Goal: Obtain resource: Download file/media

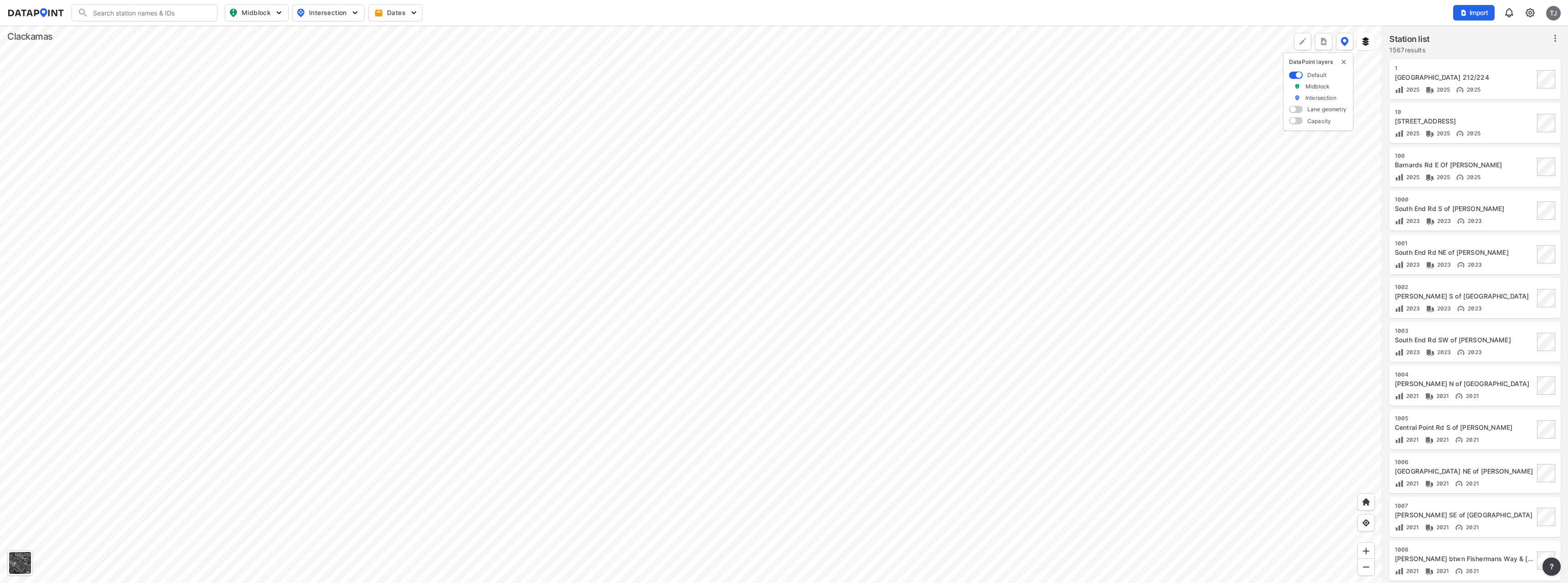
click at [613, 227] on div at bounding box center [691, 304] width 1382 height 558
click at [667, 219] on div at bounding box center [691, 304] width 1382 height 558
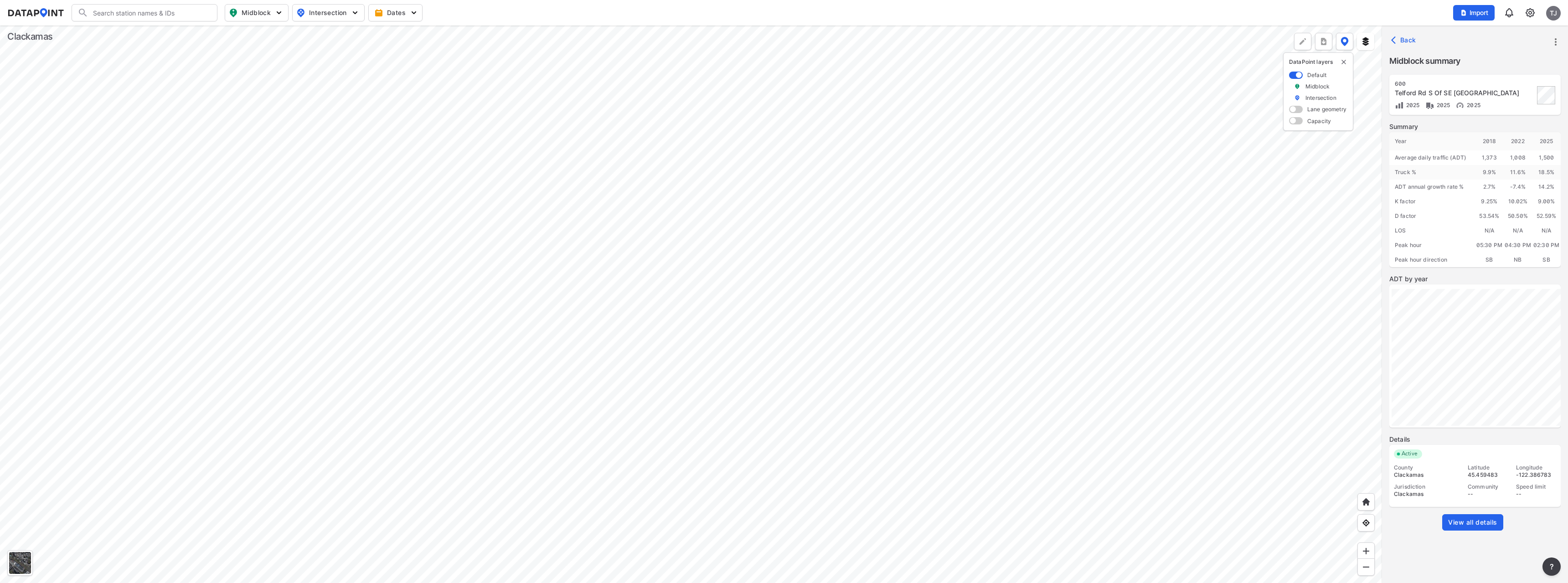
click at [1477, 521] on span "View all details" at bounding box center [1473, 522] width 50 height 9
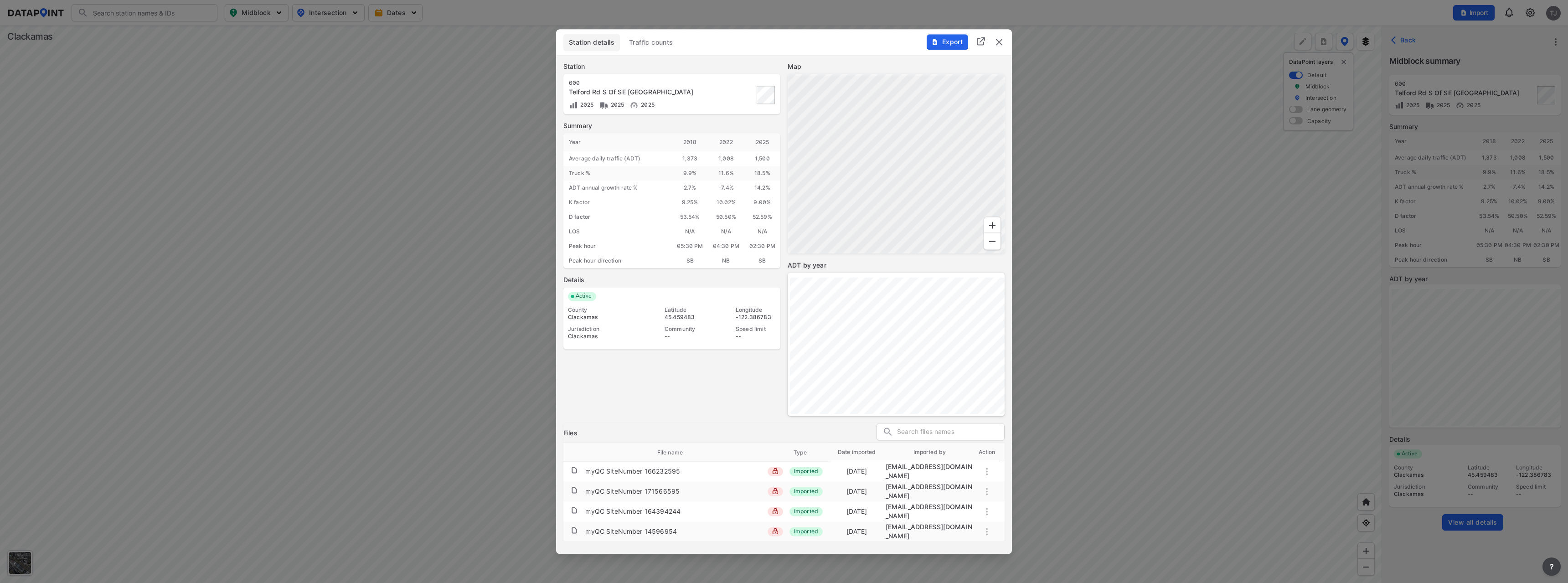
click at [638, 43] on span "Traffic counts" at bounding box center [651, 42] width 44 height 9
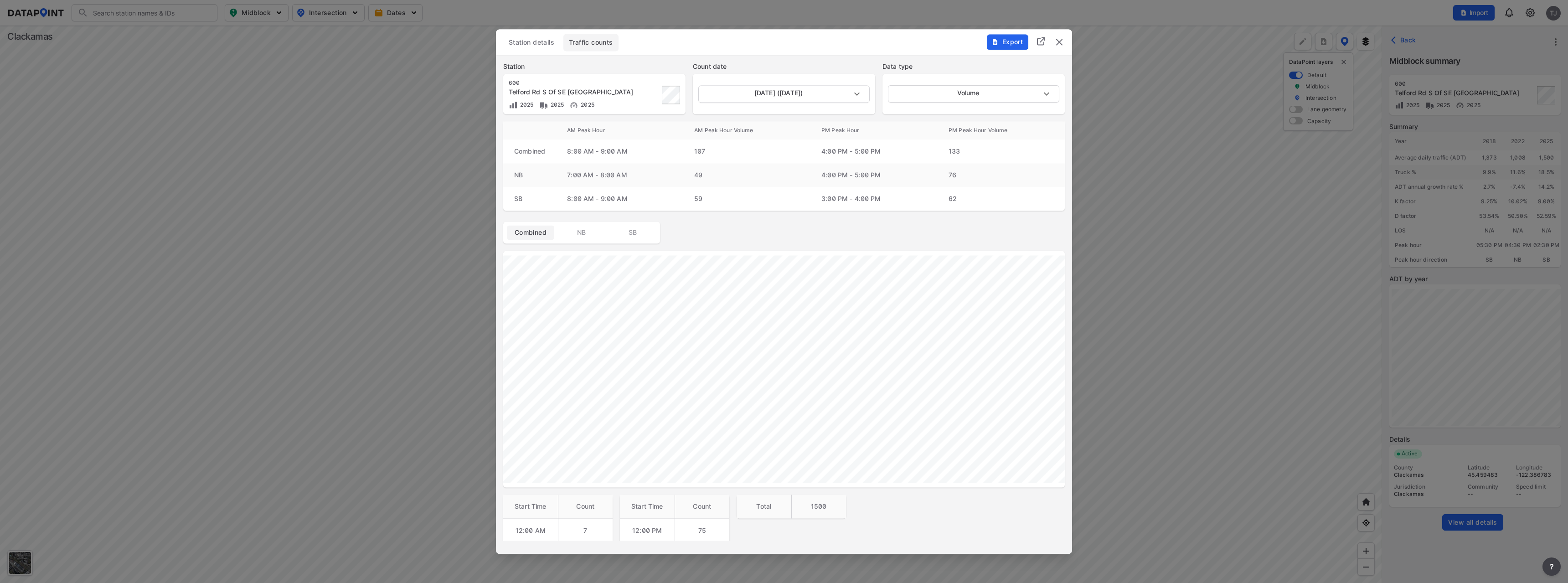
click at [1006, 45] on span "Export" at bounding box center [1007, 42] width 30 height 9
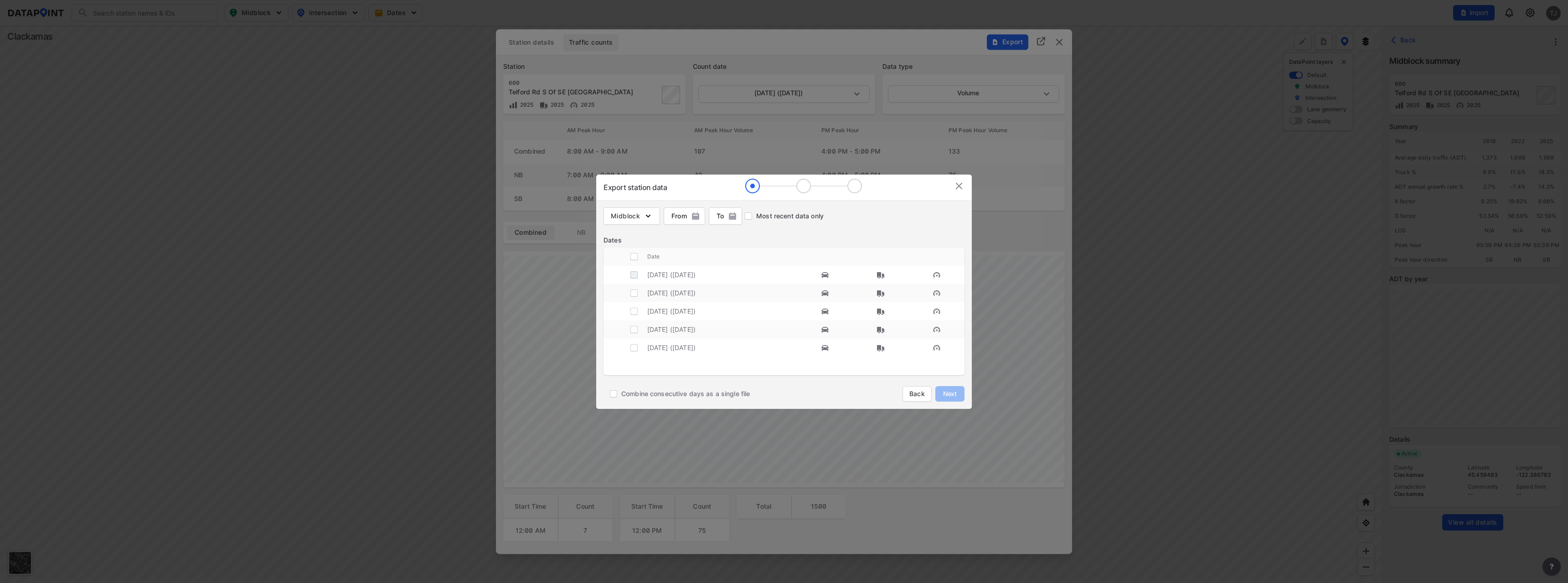
click at [636, 277] on input "decorative checkbox" at bounding box center [634, 275] width 18 height 18
checkbox input "true"
click at [962, 187] on img at bounding box center [959, 187] width 11 height 11
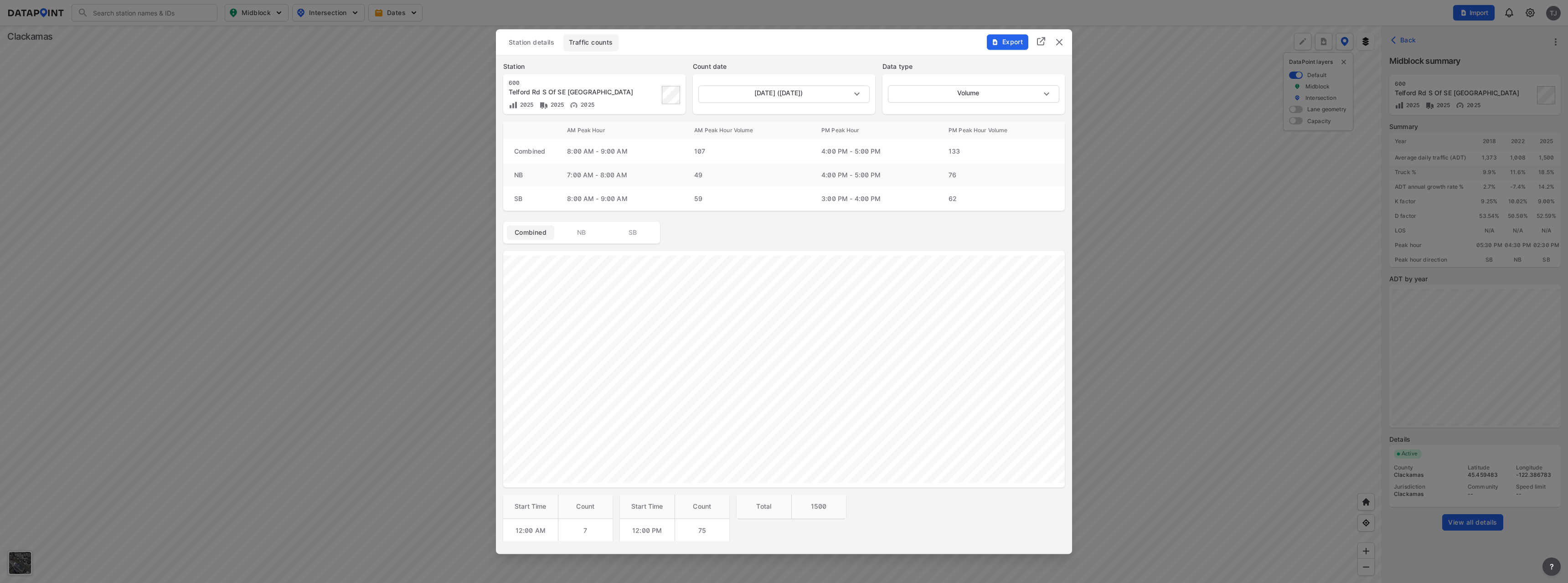
click at [537, 38] on span "Station details" at bounding box center [531, 42] width 46 height 9
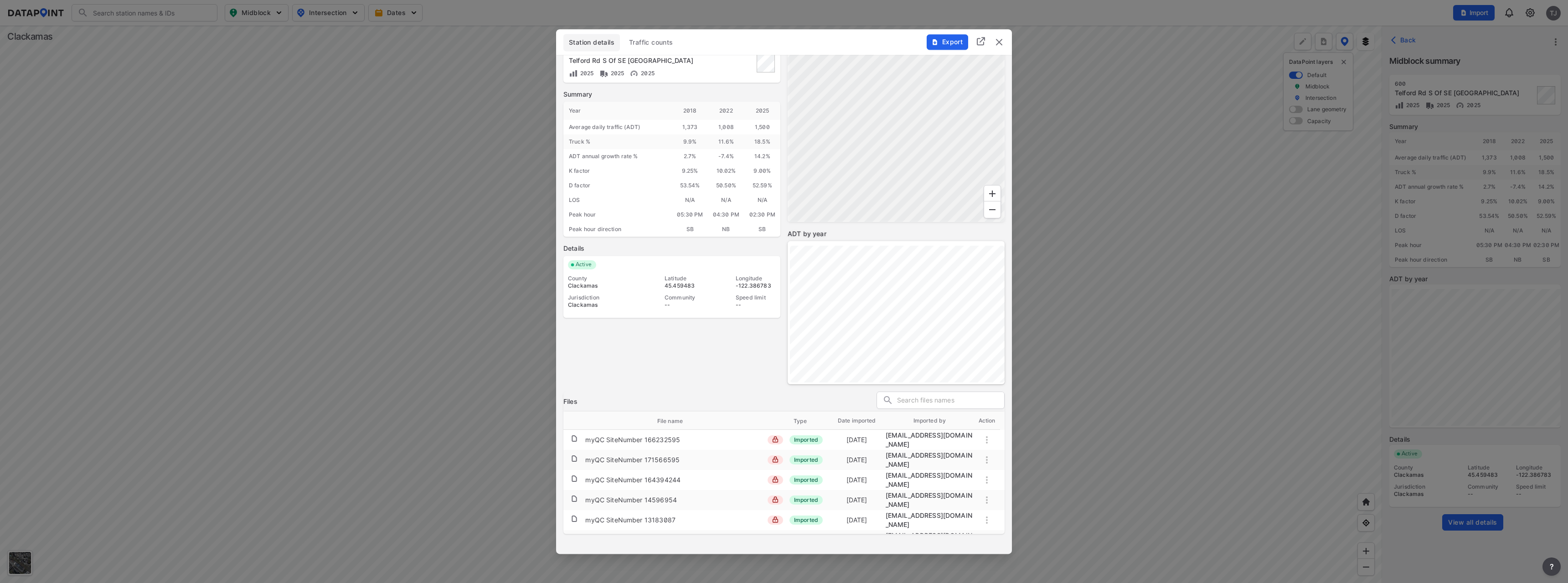
scroll to position [86, 0]
click at [648, 46] on span "Traffic counts" at bounding box center [651, 42] width 44 height 9
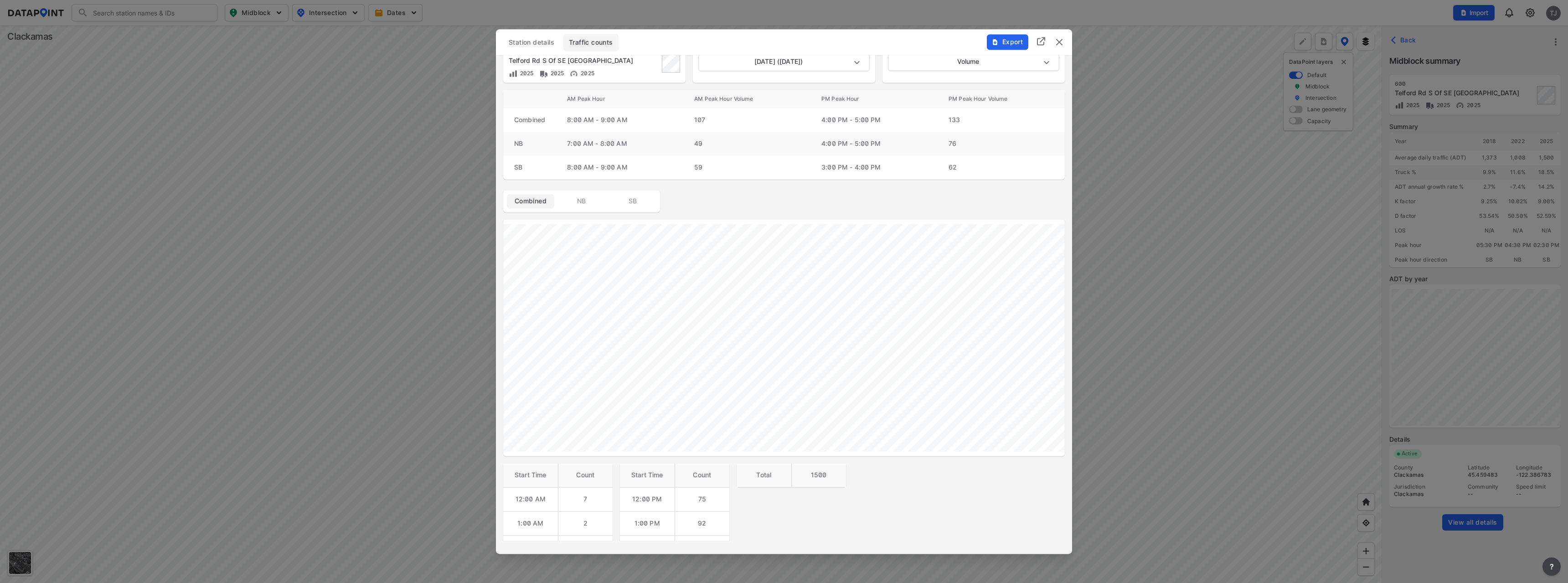
scroll to position [0, 0]
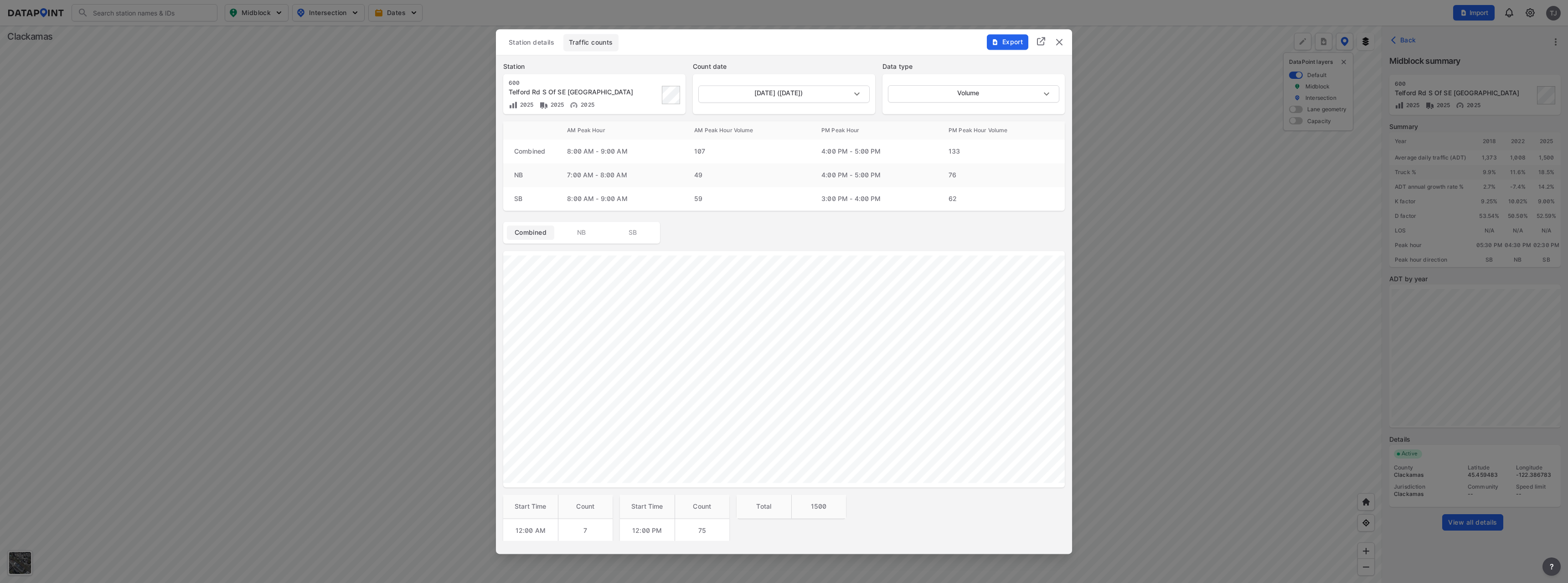
click at [1020, 40] on span "Export" at bounding box center [1007, 42] width 30 height 9
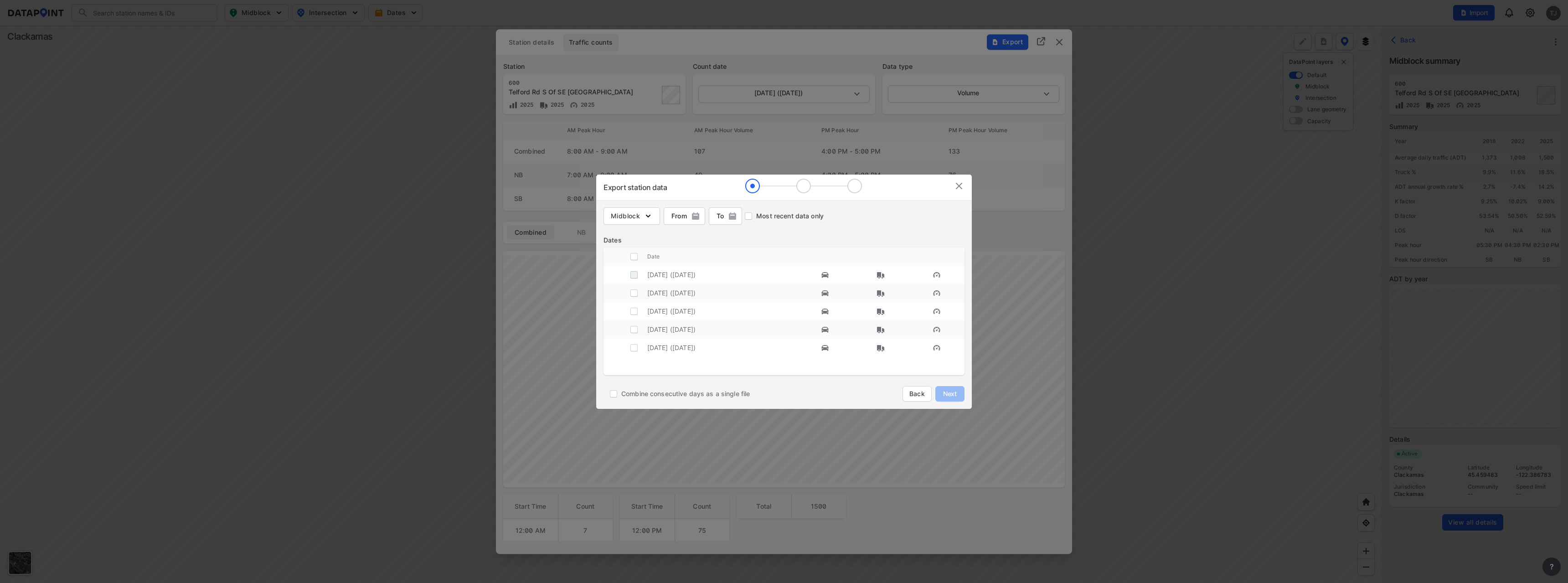
click at [633, 274] on input "decorative checkbox" at bounding box center [634, 275] width 18 height 18
checkbox input "true"
click at [953, 393] on span "Next" at bounding box center [949, 393] width 18 height 9
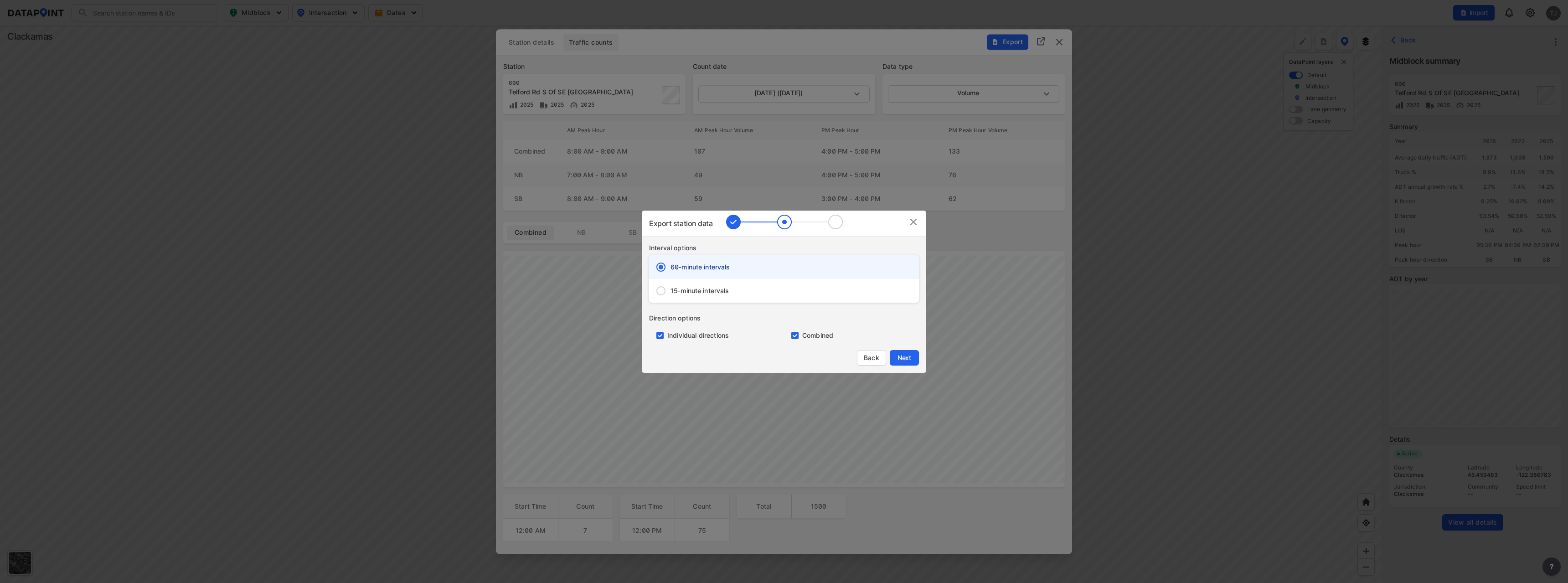
click at [796, 338] on input "primary checkbox" at bounding box center [793, 336] width 18 height 7
checkbox input "false"
click at [908, 358] on span "Next" at bounding box center [904, 357] width 18 height 9
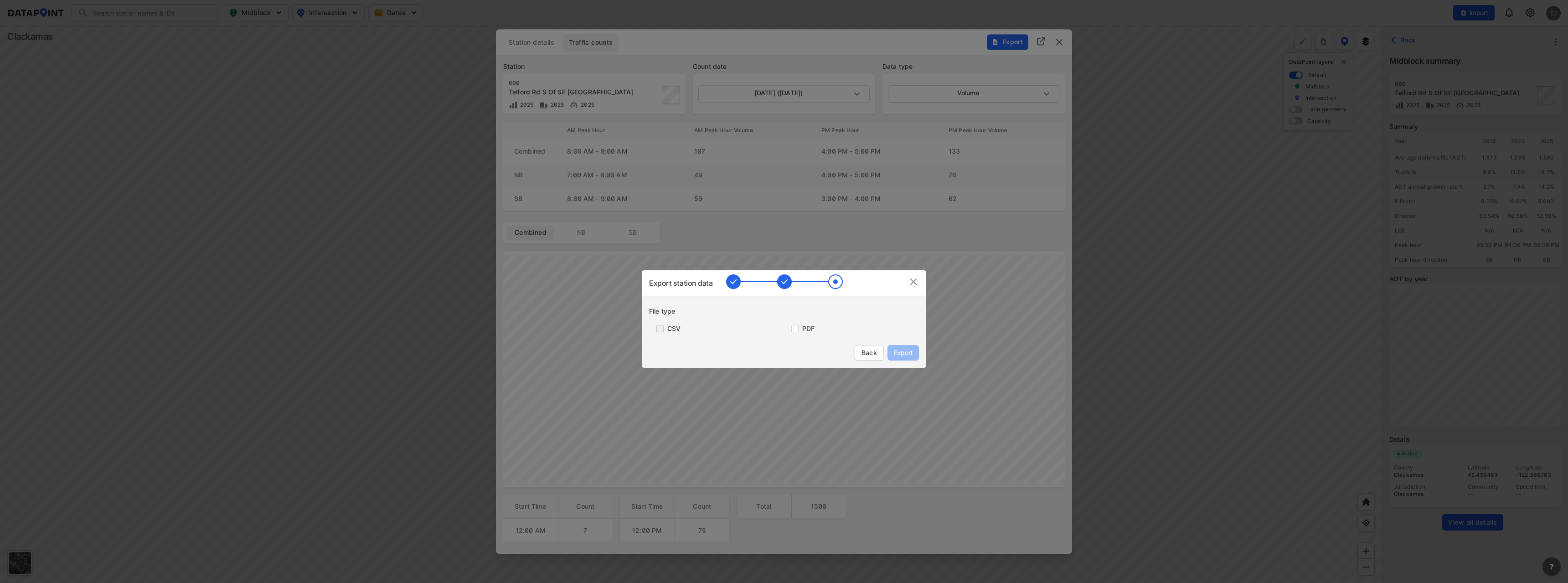
click at [658, 331] on input "primary checkbox" at bounding box center [658, 328] width 18 height 7
checkbox input "true"
click at [910, 354] on span "Export" at bounding box center [904, 352] width 21 height 9
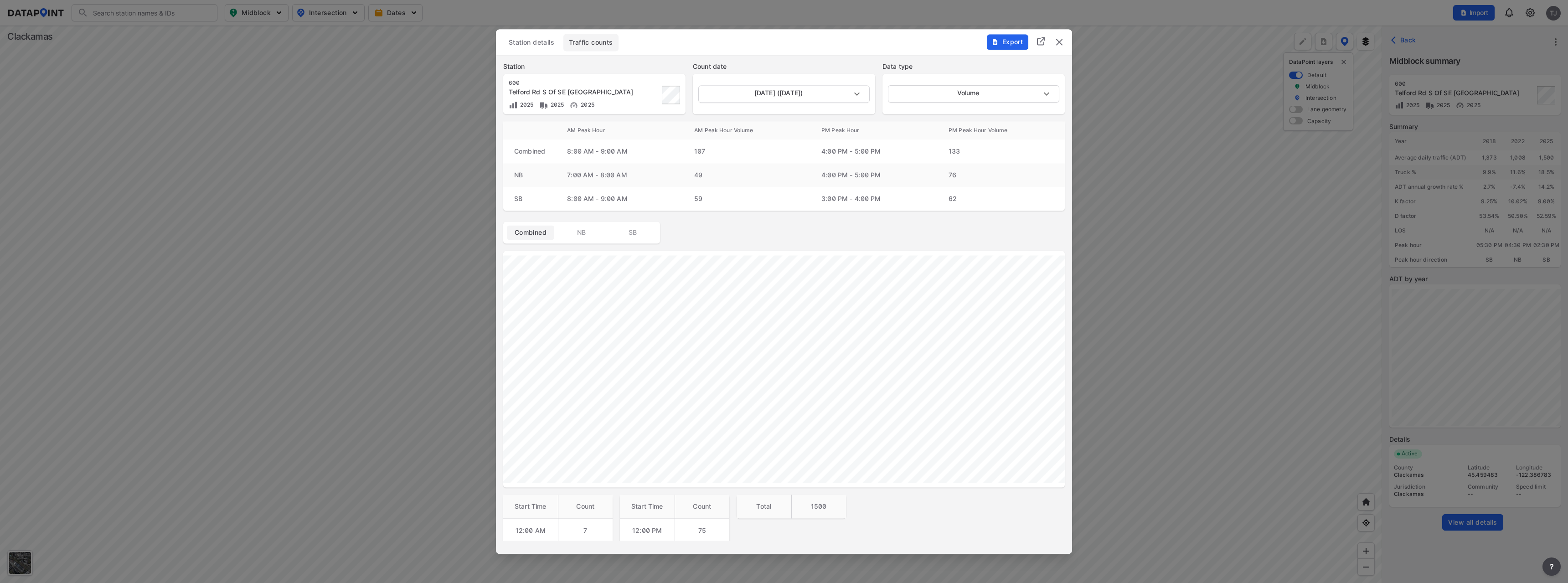
click at [535, 47] on button "Station details" at bounding box center [531, 42] width 57 height 18
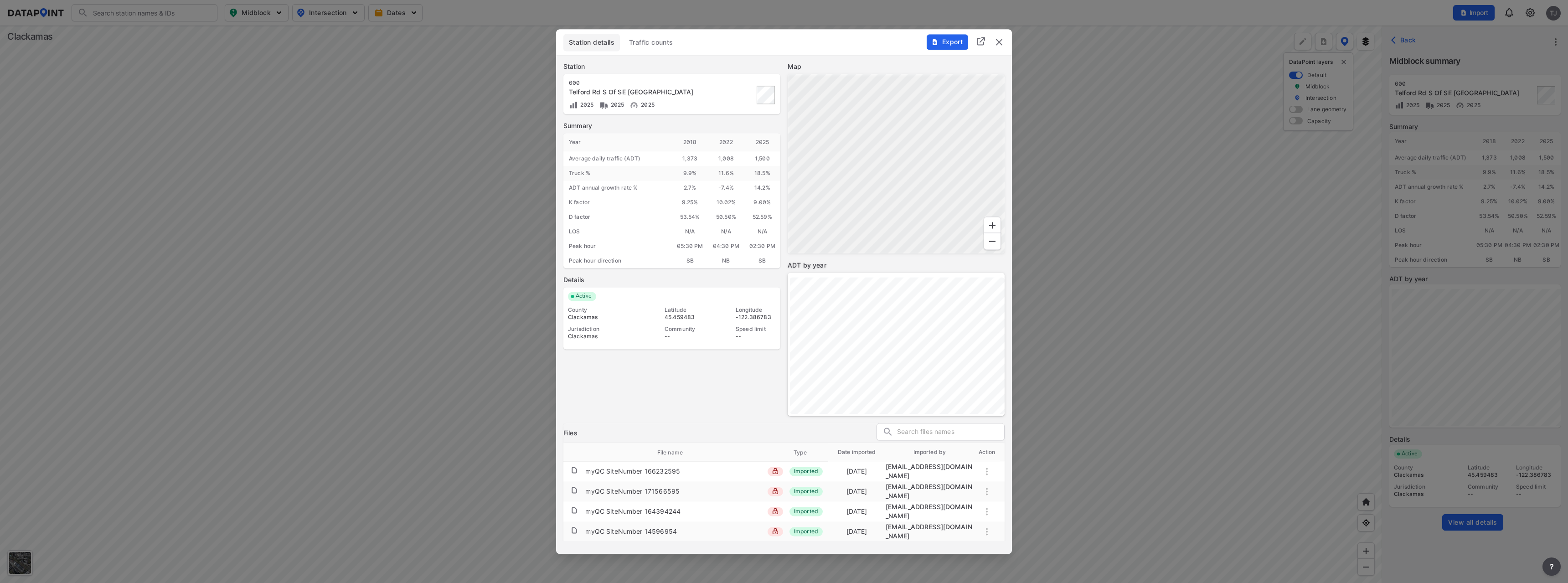
click at [929, 42] on button "Export" at bounding box center [948, 42] width 42 height 15
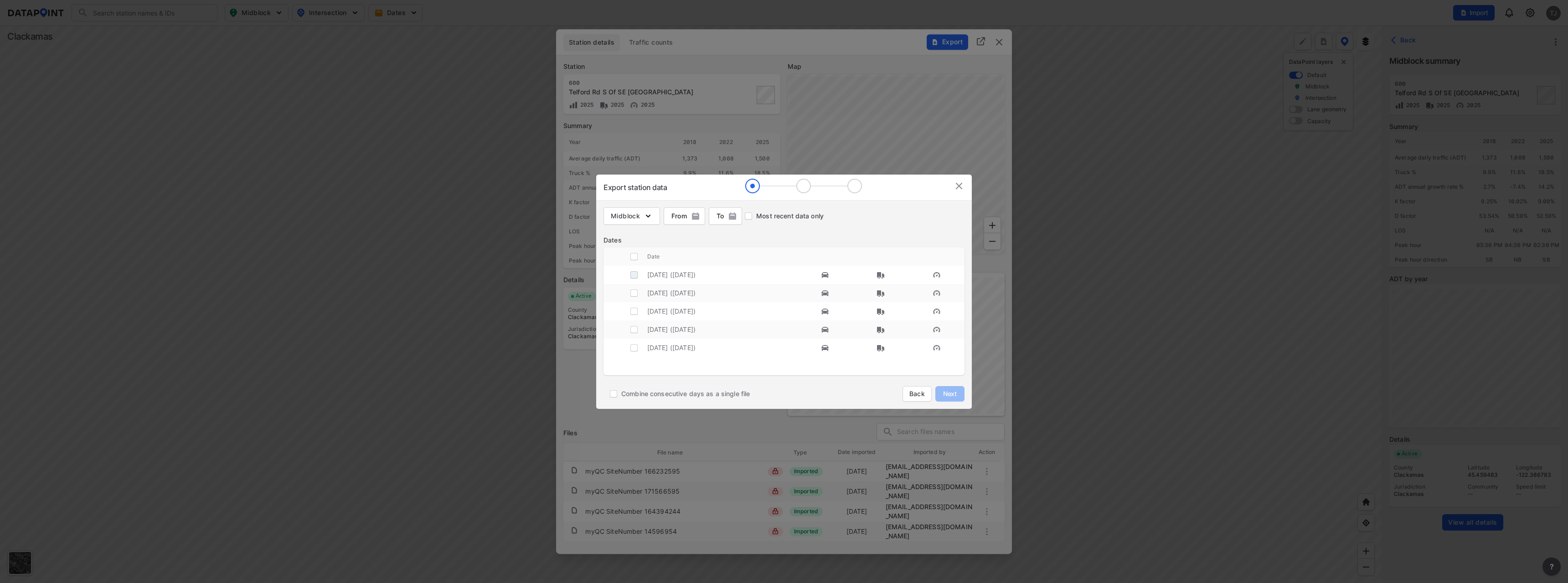
click at [635, 276] on input "decorative checkbox" at bounding box center [634, 275] width 18 height 18
checkbox input "true"
